Goal: Task Accomplishment & Management: Complete application form

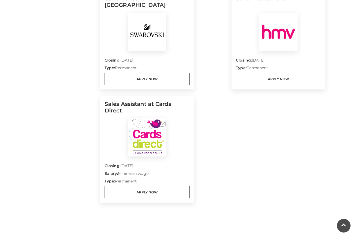
scroll to position [669, 0]
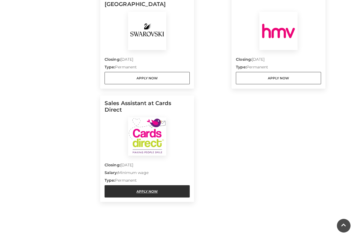
click at [148, 185] on link "Apply Now" at bounding box center [147, 191] width 85 height 12
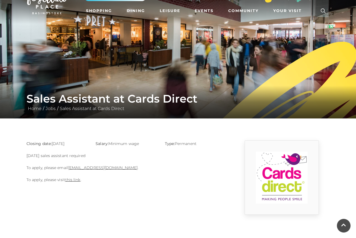
scroll to position [19, 0]
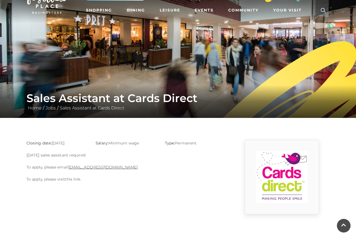
click at [71, 179] on link "this link" at bounding box center [72, 178] width 15 height 5
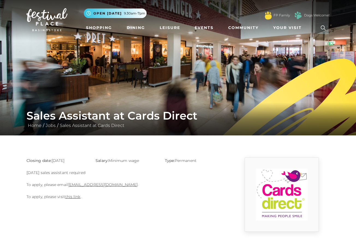
scroll to position [0, 0]
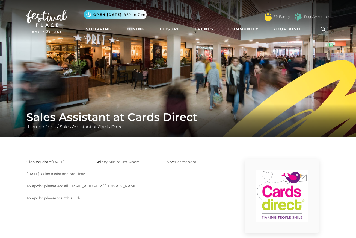
click at [75, 198] on link "this link" at bounding box center [72, 197] width 15 height 5
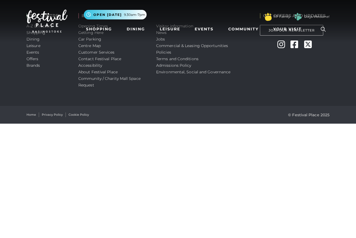
click at [161, 41] on nav "Toggle navigation .st5{fill:none;stroke:#FFFFFF;stroke-width:2.29;stroke-miterl…" at bounding box center [178, 21] width 356 height 42
click at [160, 40] on nav "Toggle navigation .st5{fill:none;stroke:#FFFFFF;stroke-width:2.29;stroke-miterl…" at bounding box center [178, 21] width 356 height 42
